Goal: Information Seeking & Learning: Learn about a topic

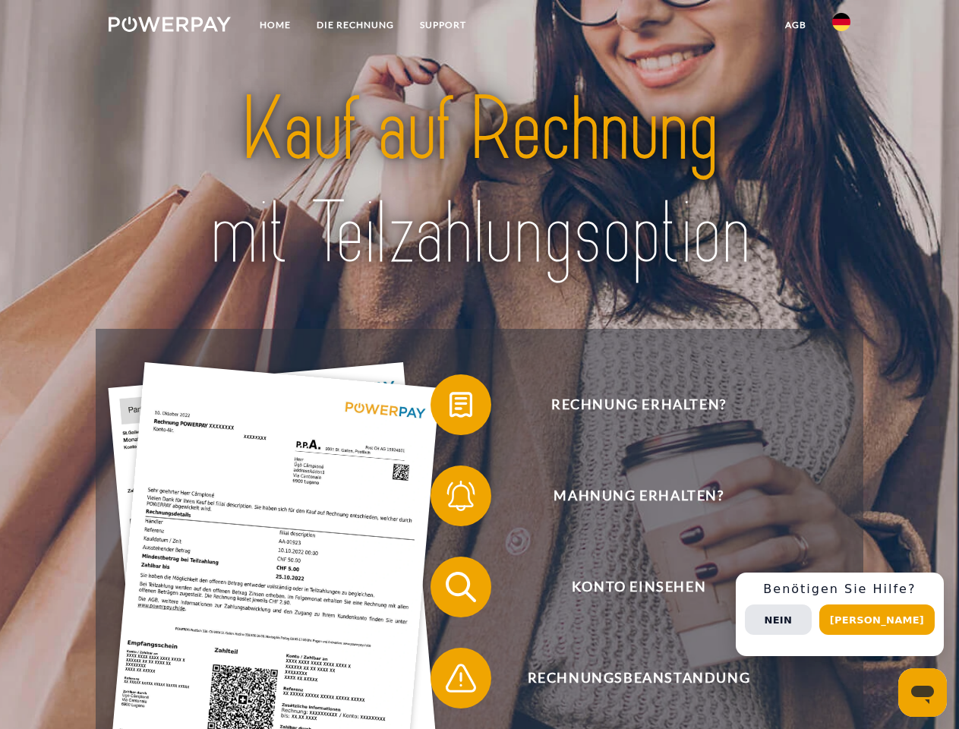
click at [169, 27] on img at bounding box center [170, 24] width 122 height 15
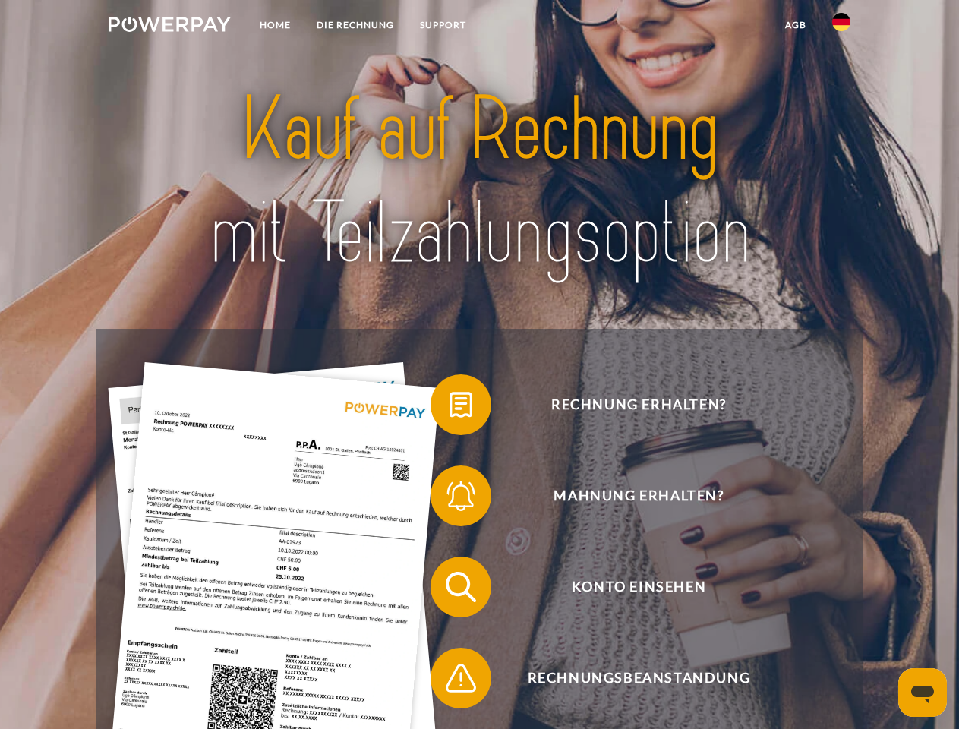
click at [842, 27] on img at bounding box center [842, 22] width 18 height 18
click at [795, 25] on link "agb" at bounding box center [796, 24] width 47 height 27
click at [450, 408] on span at bounding box center [438, 405] width 76 height 76
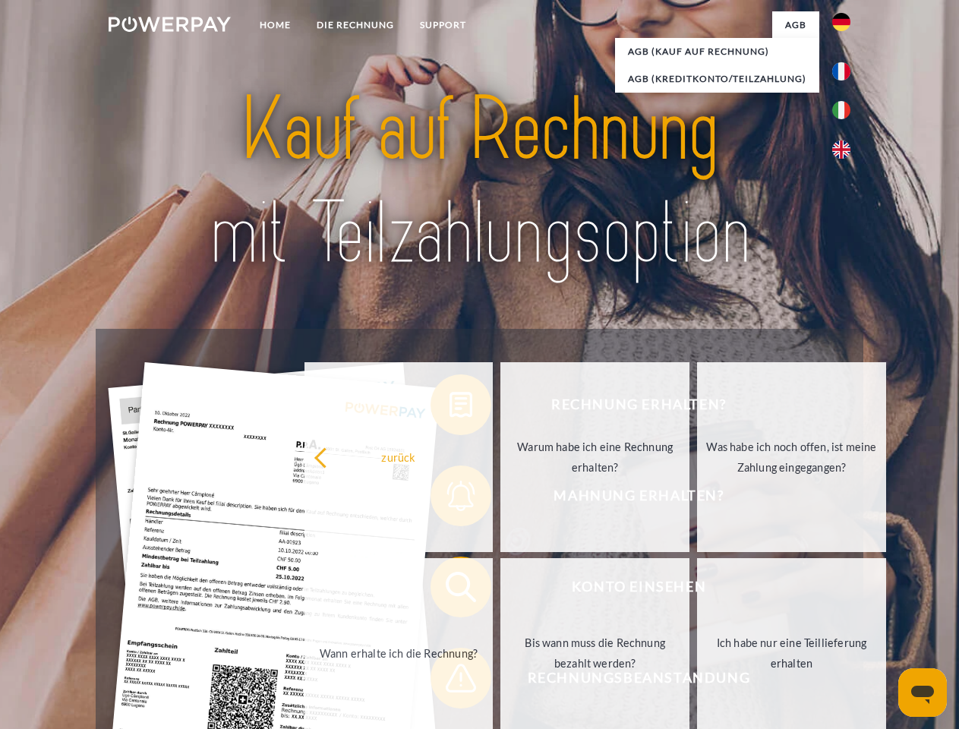
click at [450, 499] on div "Rechnung erhalten? Mahnung erhalten? Konto einsehen" at bounding box center [479, 633] width 767 height 608
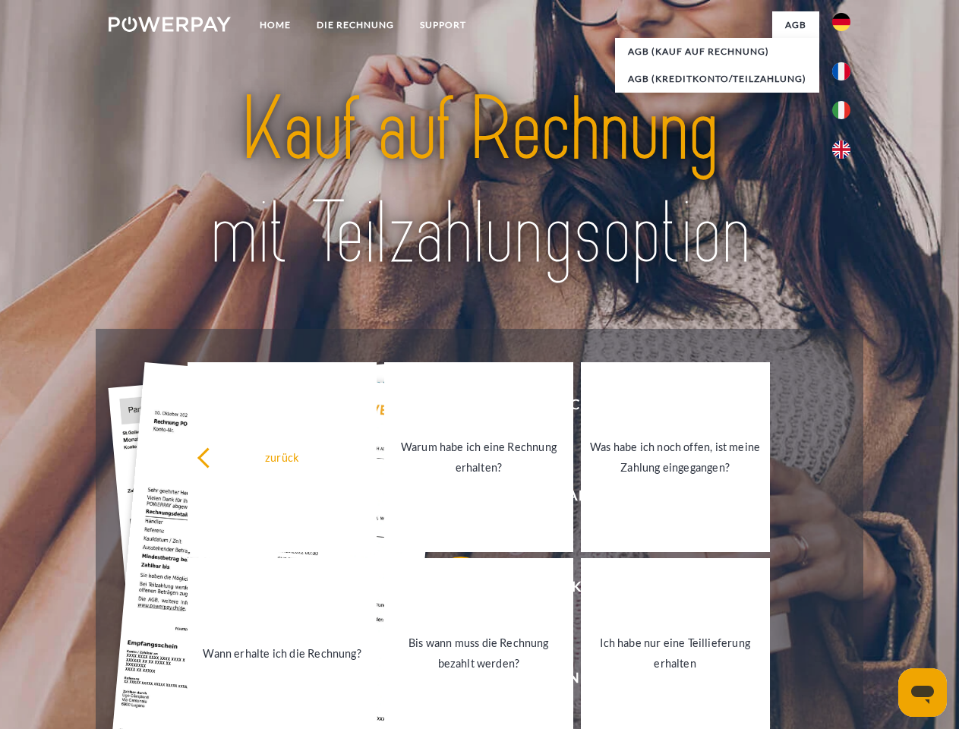
click at [450, 590] on link "Bis wann muss die Rechnung bezahlt werden?" at bounding box center [478, 653] width 189 height 190
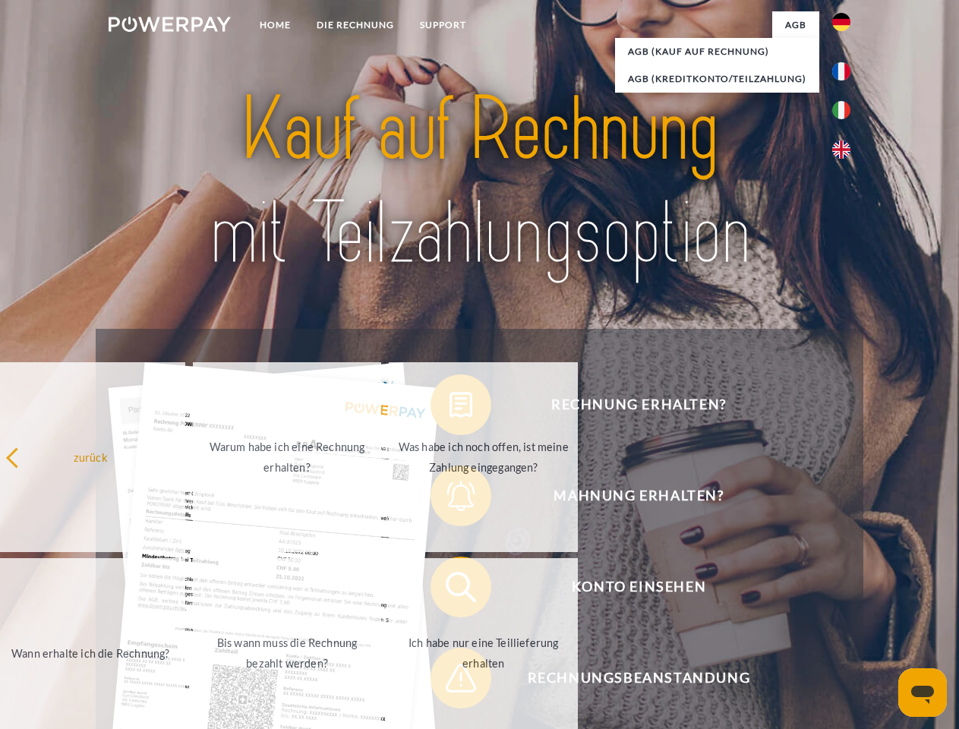
click at [450, 681] on link "Ich habe nur eine Teillieferung erhalten" at bounding box center [483, 653] width 189 height 190
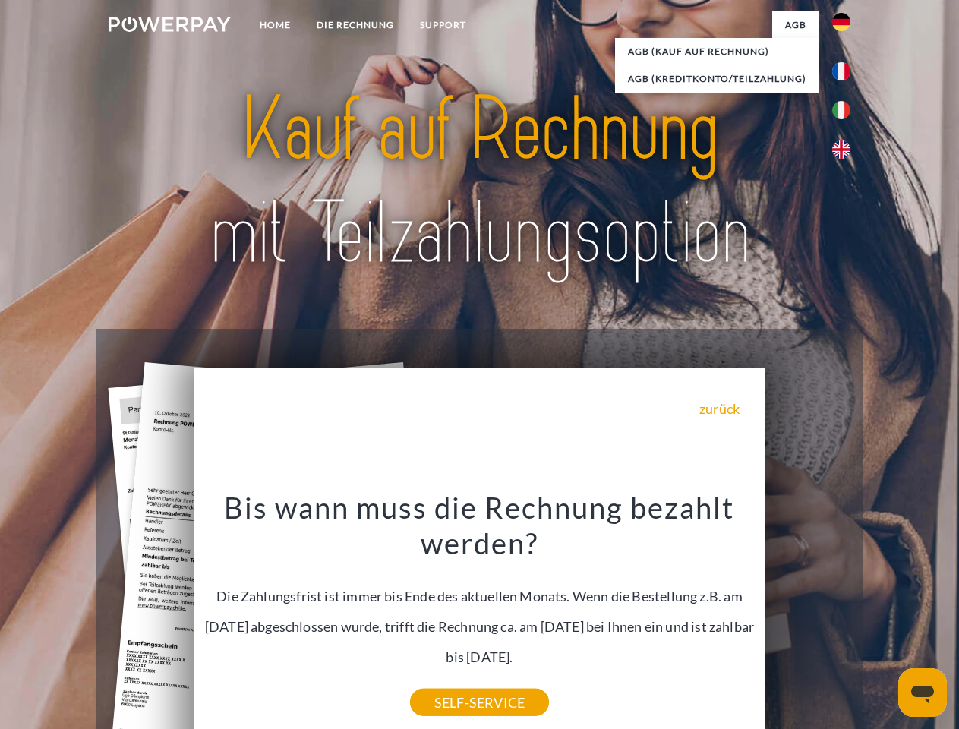
click at [808, 618] on span "Konto einsehen" at bounding box center [639, 587] width 372 height 61
click at [883, 620] on header "Home DIE RECHNUNG SUPPORT" at bounding box center [479, 524] width 959 height 1049
